Goal: Information Seeking & Learning: Check status

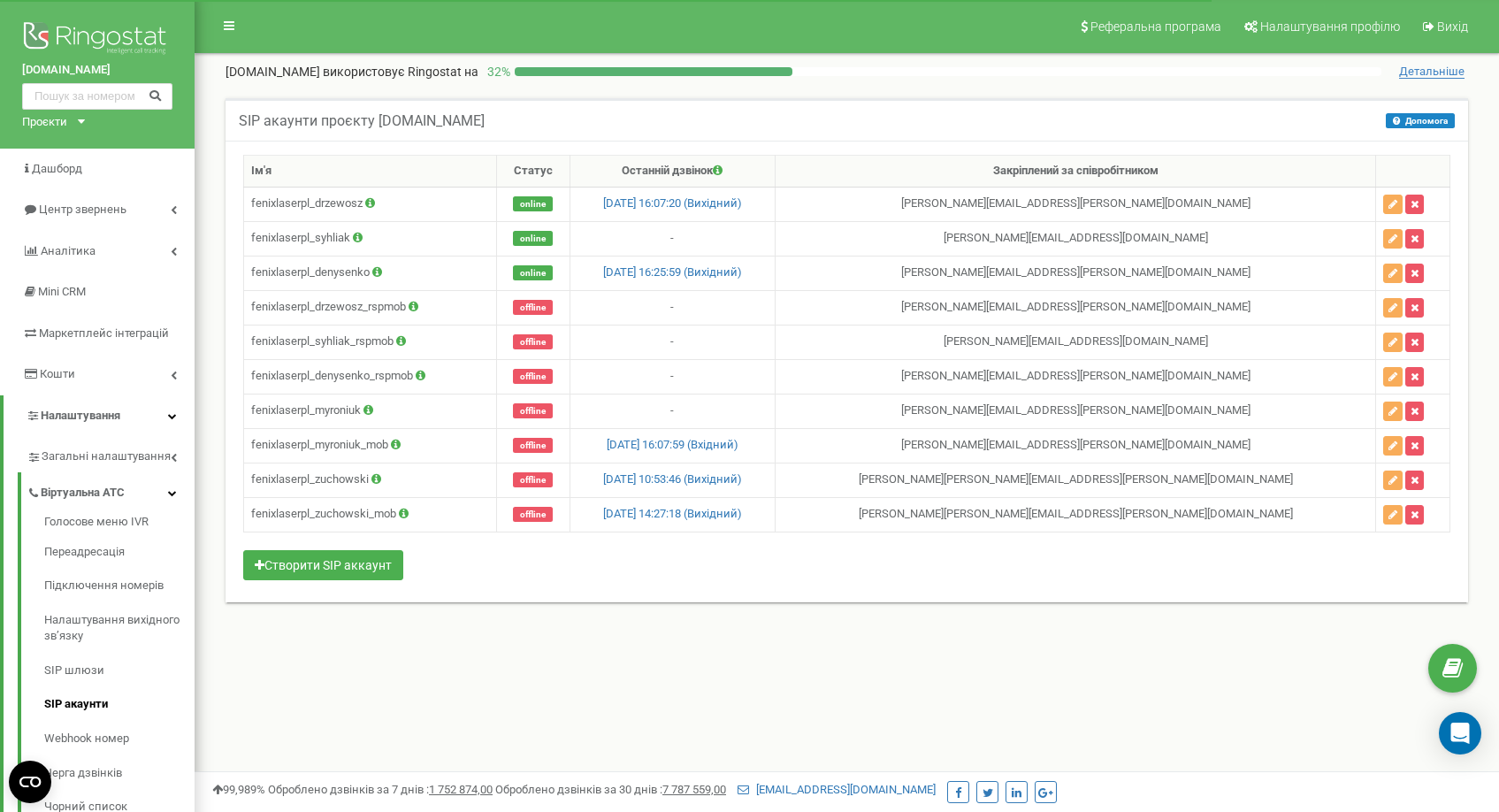
click at [85, 109] on div "[DOMAIN_NAME] Проєкти [DOMAIN_NAME] [DOMAIN_NAME]" at bounding box center [97, 74] width 194 height 149
click at [80, 117] on div "[DOMAIN_NAME] Проєкти [DOMAIN_NAME] [DOMAIN_NAME]" at bounding box center [97, 74] width 194 height 149
click at [90, 129] on div "[DOMAIN_NAME] Проєкти [DOMAIN_NAME] [DOMAIN_NAME]" at bounding box center [97, 74] width 194 height 149
click at [83, 126] on div "[DOMAIN_NAME] Проєкти [DOMAIN_NAME] [DOMAIN_NAME]" at bounding box center [97, 74] width 194 height 149
click at [67, 126] on div "Проєкти" at bounding box center [45, 122] width 45 height 17
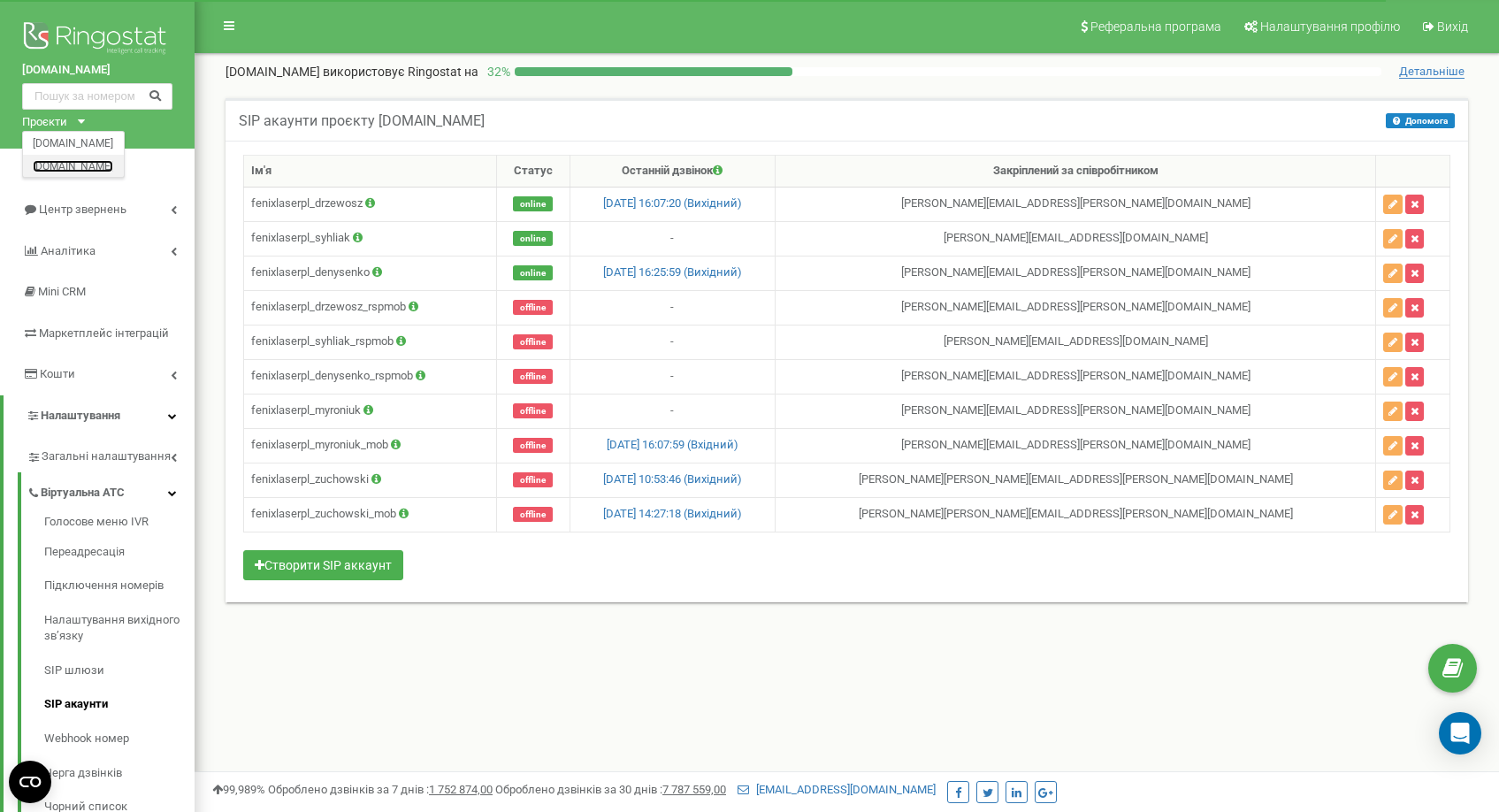
click at [49, 169] on link "[DOMAIN_NAME]" at bounding box center [73, 166] width 81 height 9
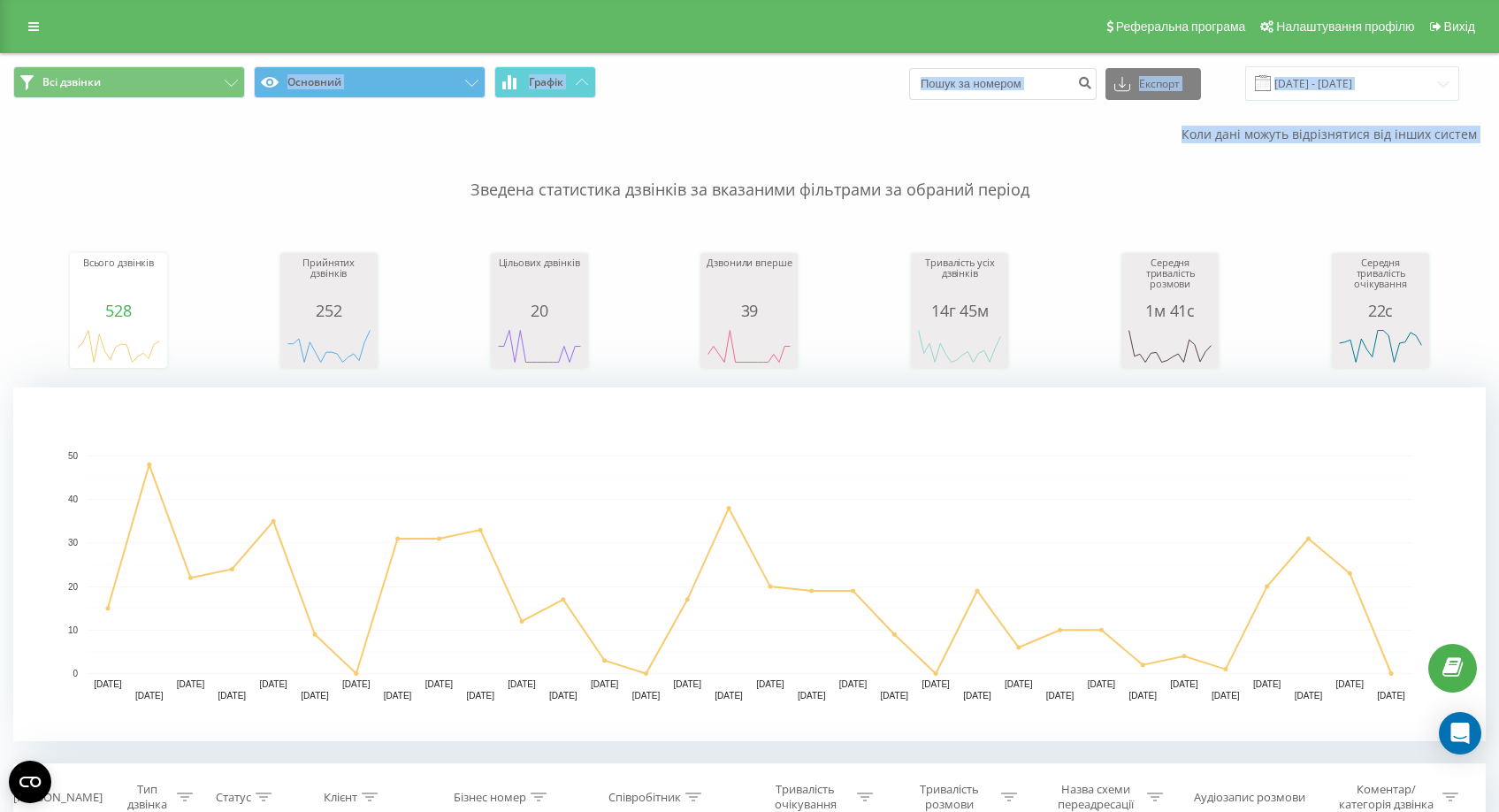
drag, startPoint x: 134, startPoint y: 98, endPoint x: 179, endPoint y: 145, distance: 65.1
click at [36, 22] on icon at bounding box center [34, 27] width 11 height 13
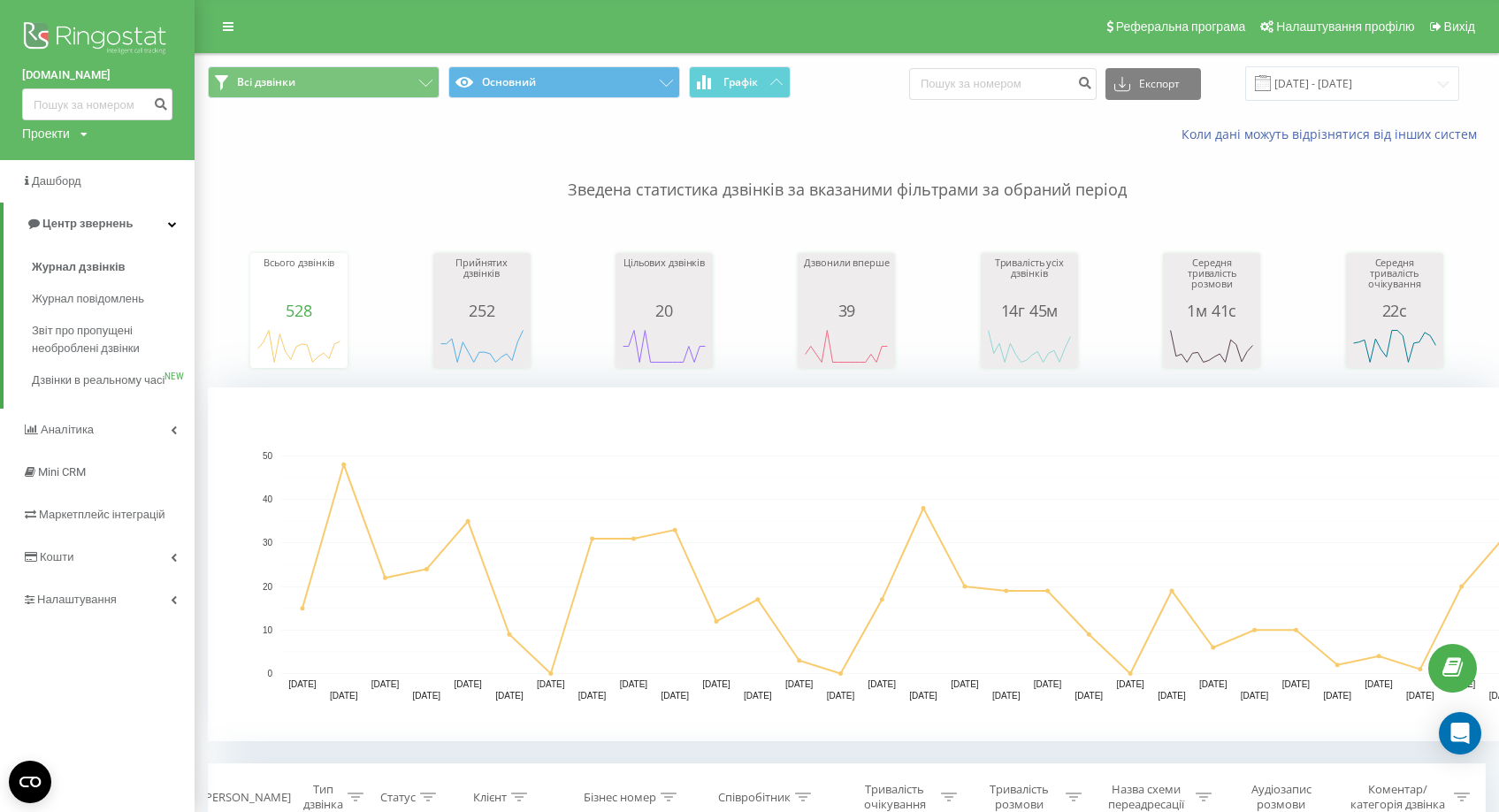
click at [1081, 161] on p "Зведена статистика дзвінків за вказаними фільтрами за обраний період" at bounding box center [846, 172] width 1278 height 58
